Goal: Transaction & Acquisition: Purchase product/service

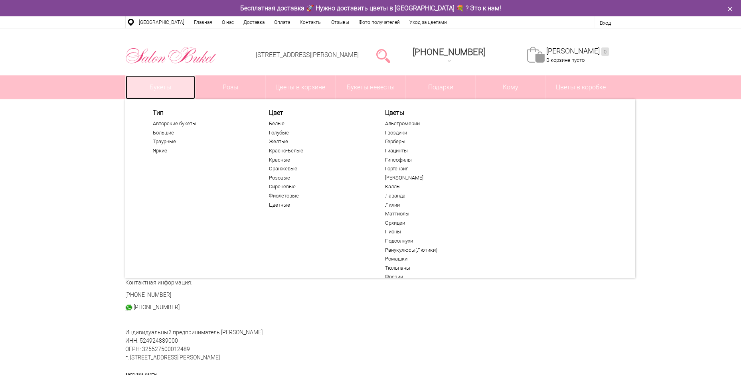
click at [162, 79] on link "Букеты" at bounding box center [161, 87] width 70 height 24
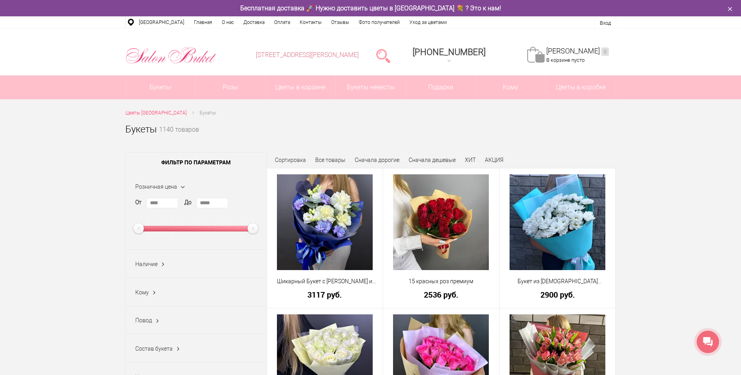
drag, startPoint x: 373, startPoint y: 53, endPoint x: 321, endPoint y: 54, distance: 51.5
click at [321, 54] on li "[STREET_ADDRESS][PERSON_NAME]" at bounding box center [307, 55] width 117 height 41
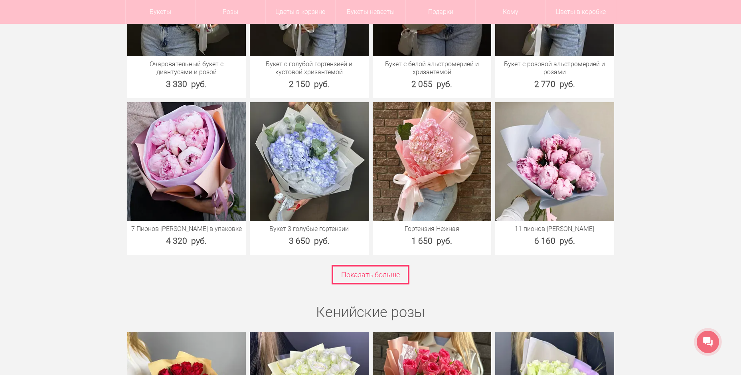
scroll to position [1157, 0]
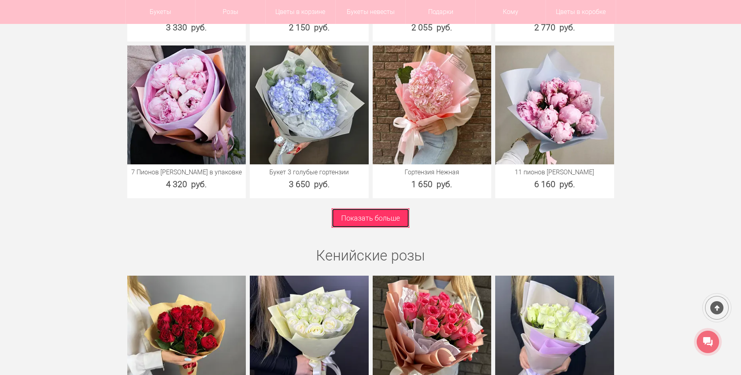
click at [395, 209] on link "Показать больше" at bounding box center [371, 218] width 78 height 20
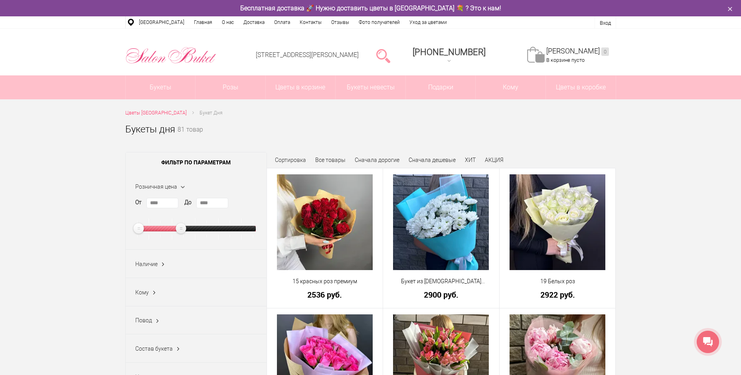
drag, startPoint x: 249, startPoint y: 230, endPoint x: 177, endPoint y: 227, distance: 71.9
click at [177, 227] on ins at bounding box center [181, 229] width 14 height 14
type input "****"
click at [180, 230] on ins at bounding box center [183, 229] width 14 height 14
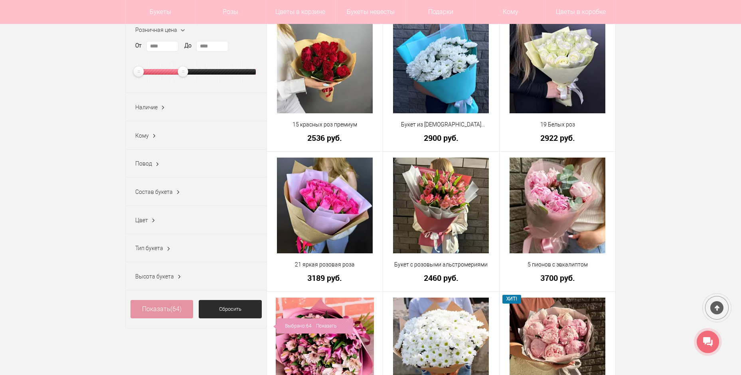
scroll to position [160, 0]
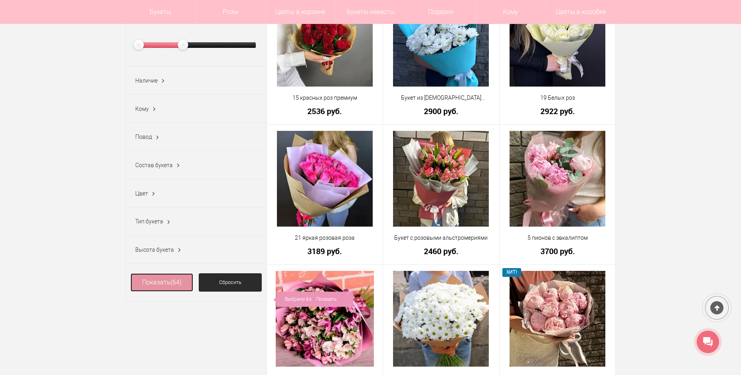
click at [166, 287] on link "Показать (64)" at bounding box center [161, 282] width 63 height 18
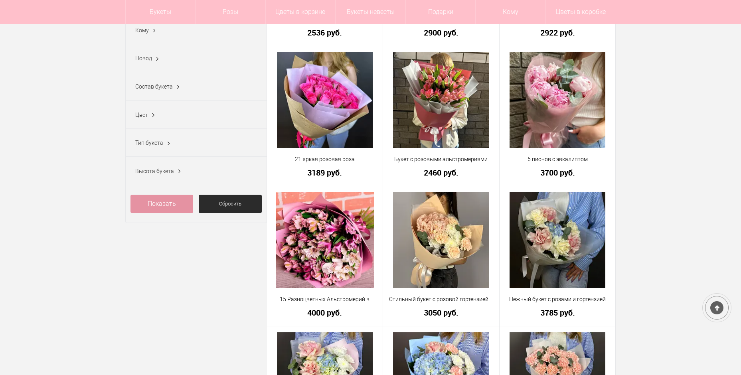
scroll to position [239, 0]
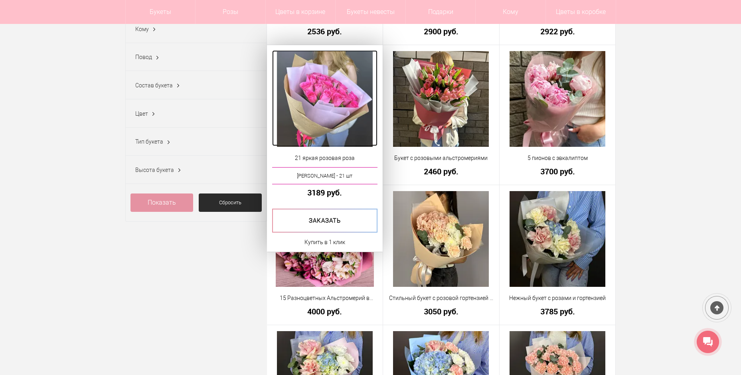
click at [347, 108] on img at bounding box center [325, 99] width 96 height 96
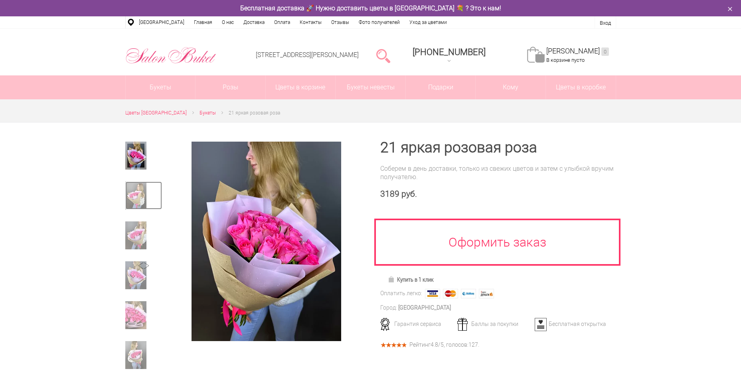
click at [135, 194] on img at bounding box center [135, 196] width 21 height 28
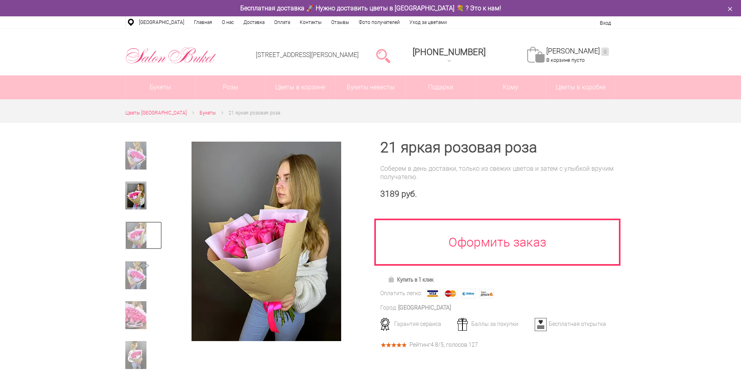
click at [132, 239] on img at bounding box center [135, 235] width 21 height 28
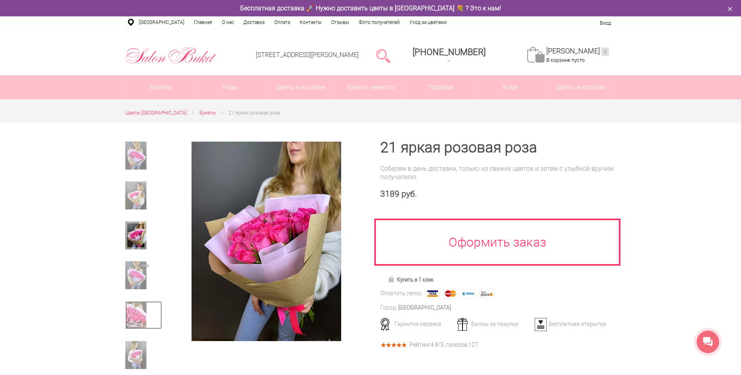
click at [134, 315] on img at bounding box center [135, 315] width 21 height 28
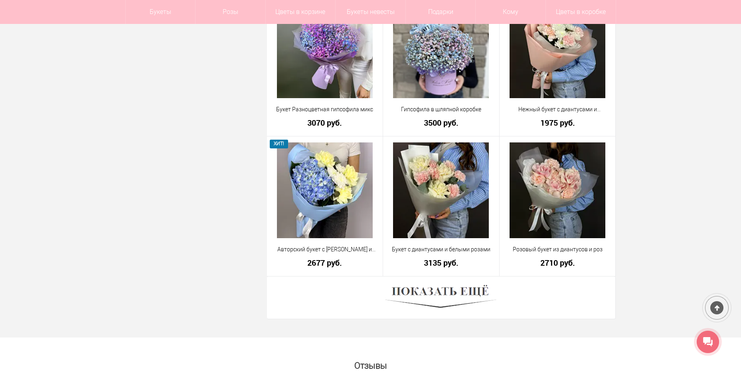
scroll to position [2138, 0]
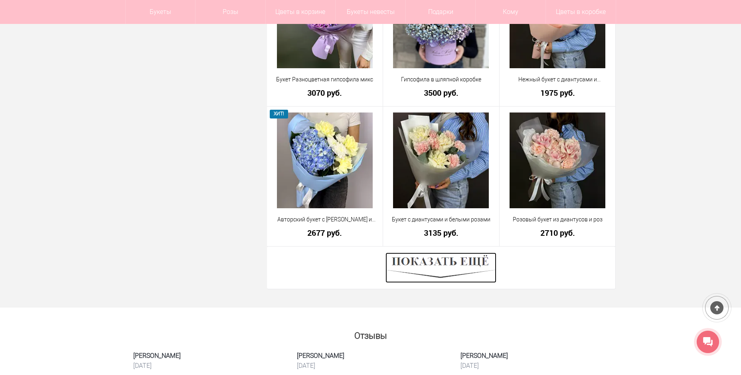
click at [410, 264] on img at bounding box center [440, 268] width 111 height 30
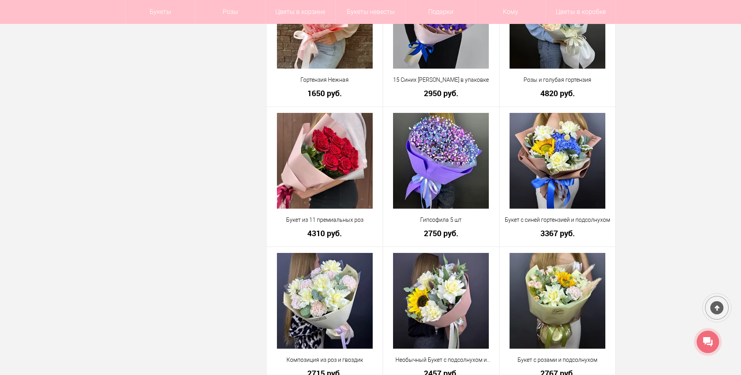
scroll to position [1141, 0]
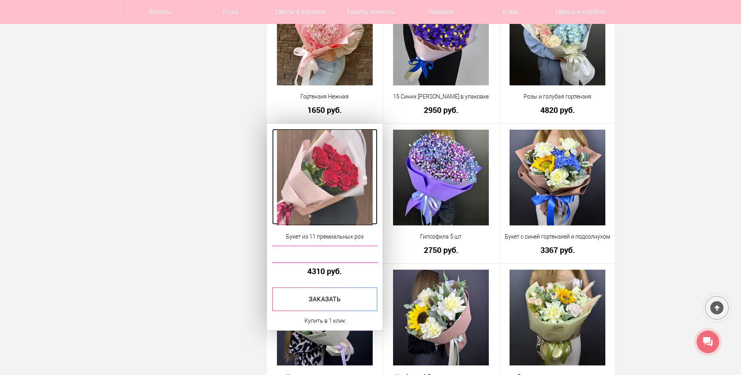
click at [339, 193] on img at bounding box center [325, 178] width 96 height 96
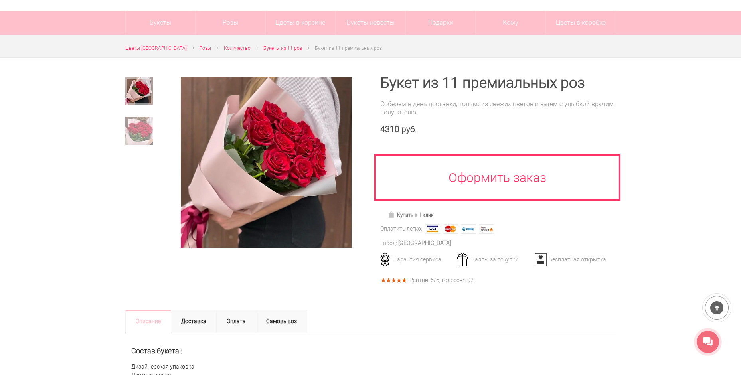
scroll to position [80, 0]
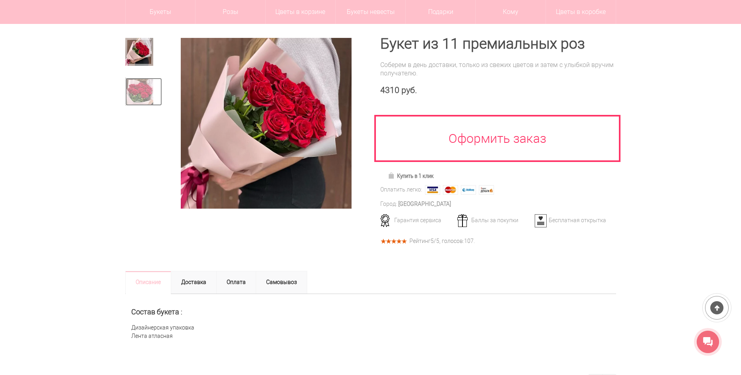
click at [138, 91] on img at bounding box center [139, 92] width 28 height 28
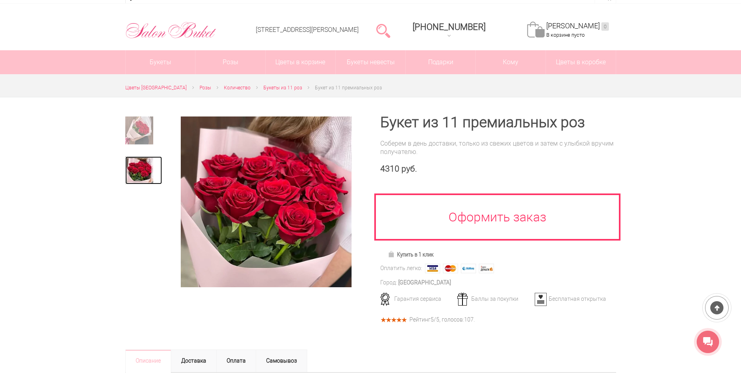
scroll to position [0, 0]
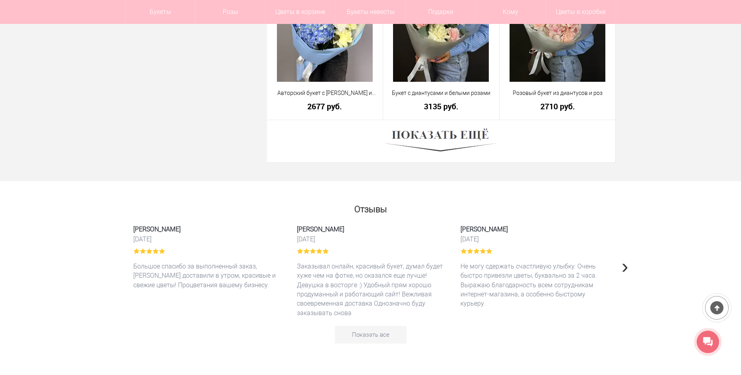
scroll to position [2274, 0]
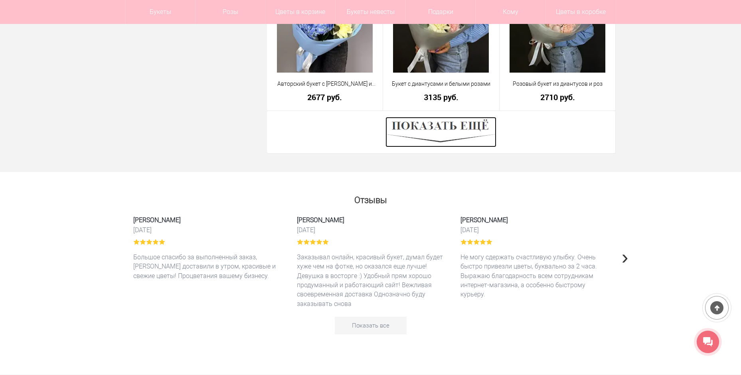
click at [471, 128] on img at bounding box center [440, 132] width 111 height 30
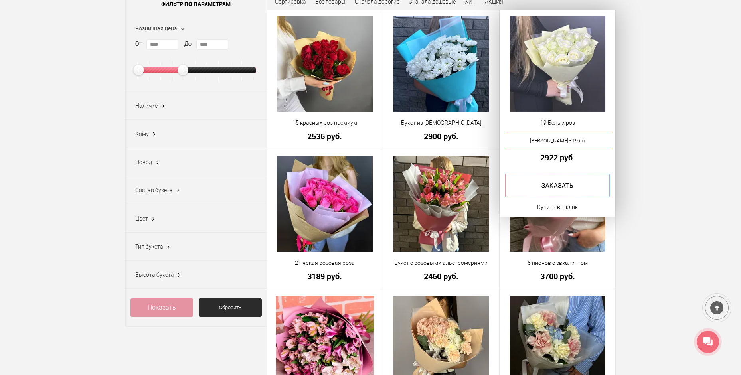
scroll to position [160, 0]
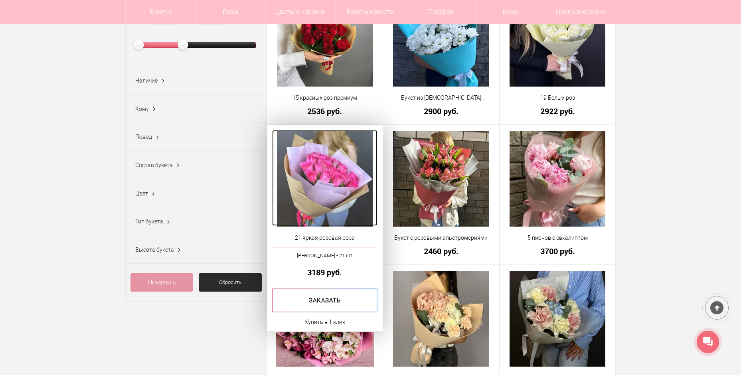
click at [314, 198] on img at bounding box center [325, 179] width 96 height 96
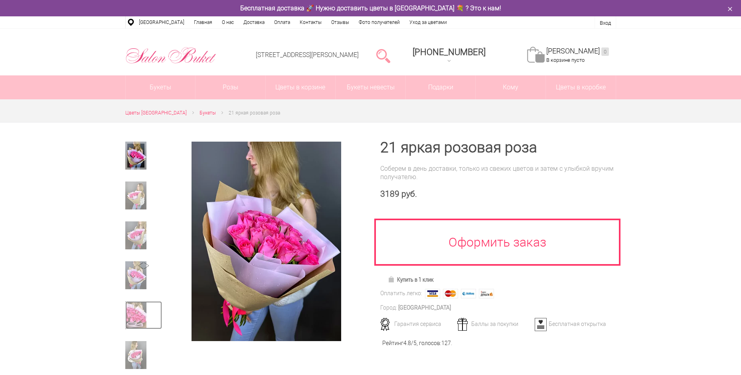
click at [130, 316] on img at bounding box center [135, 315] width 21 height 28
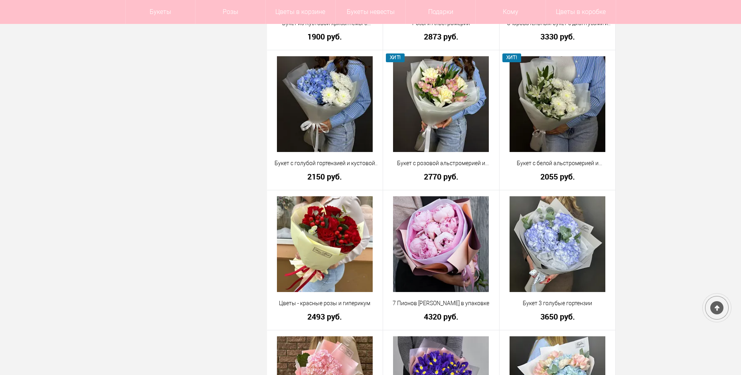
scroll to position [822, 0]
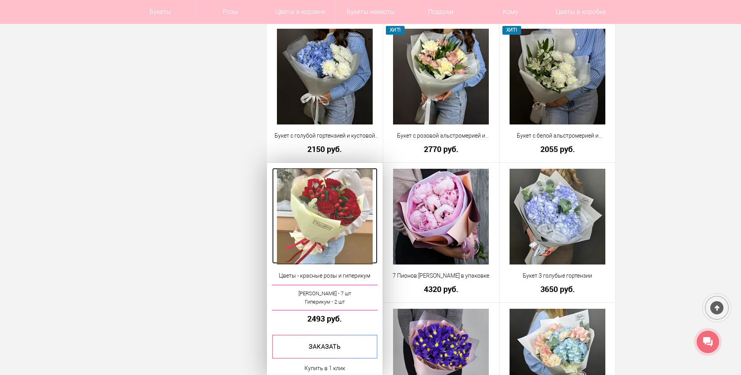
click at [306, 208] on img at bounding box center [325, 217] width 96 height 96
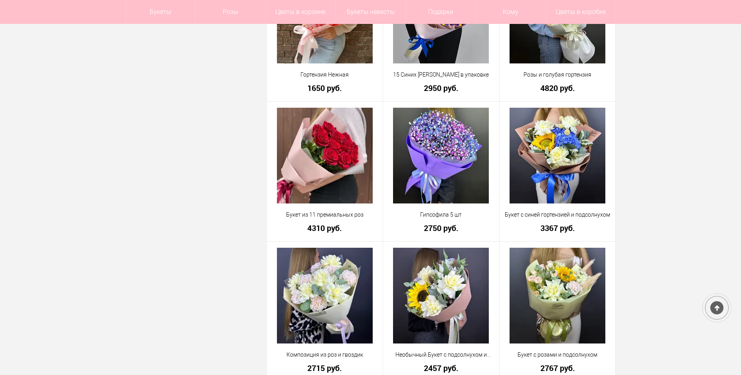
scroll to position [1165, 0]
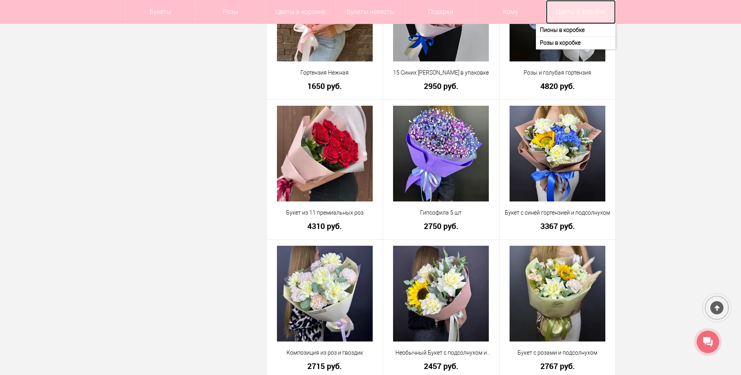
click at [580, 8] on link "Цветы в коробке" at bounding box center [581, 12] width 70 height 24
